Goal: Navigation & Orientation: Find specific page/section

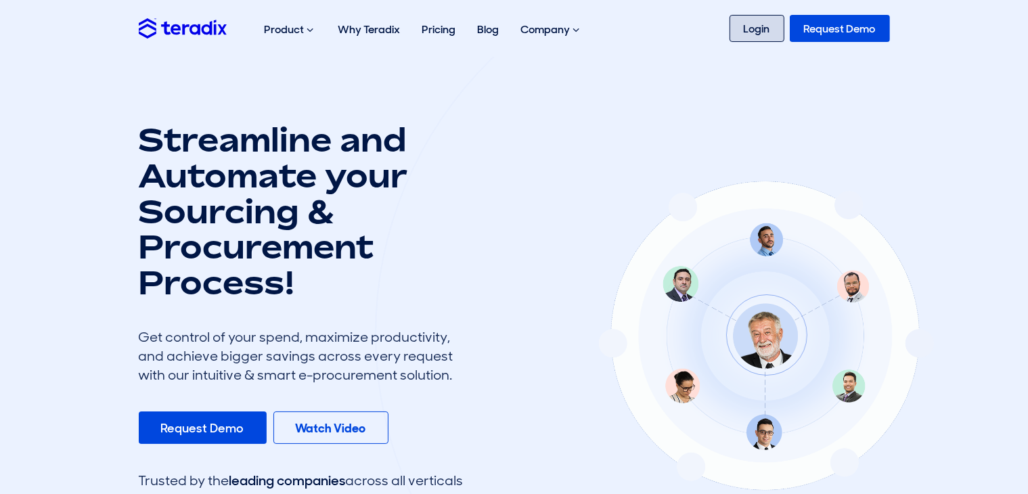
click at [749, 34] on link "Login" at bounding box center [756, 28] width 55 height 27
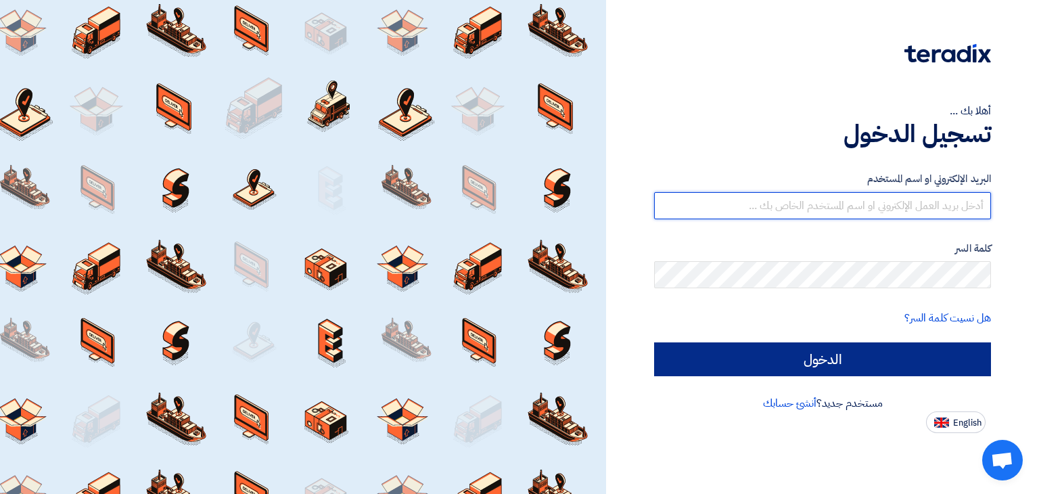
type input "[EMAIL_ADDRESS][DOMAIN_NAME]"
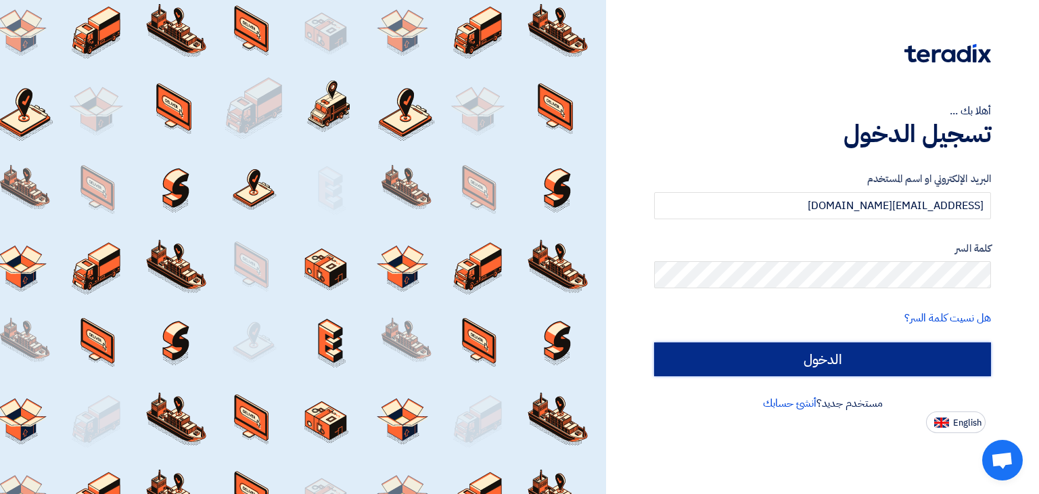
click at [833, 361] on input "الدخول" at bounding box center [822, 359] width 337 height 34
type input "Sign in"
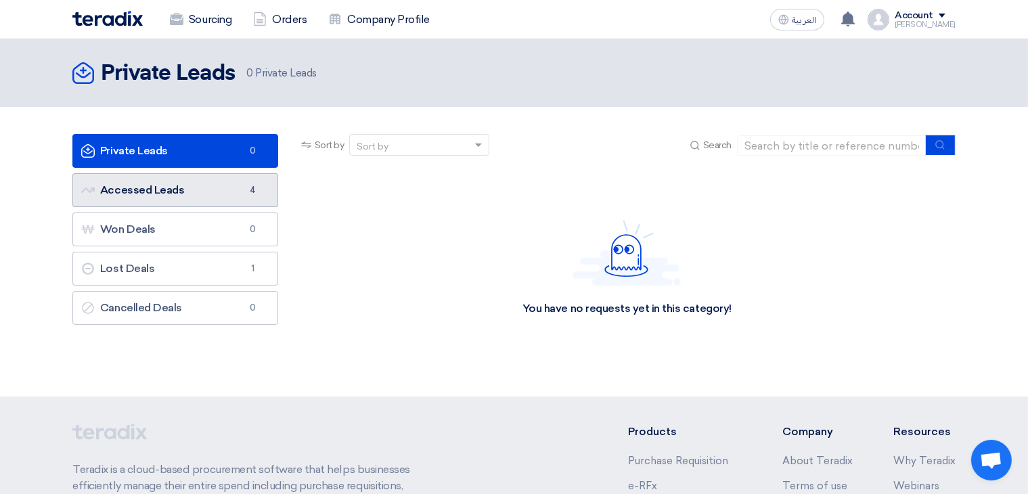
click at [194, 196] on link "Accessed Leads Accessed Leads 4" at bounding box center [175, 190] width 206 height 34
